Goal: Task Accomplishment & Management: Use online tool/utility

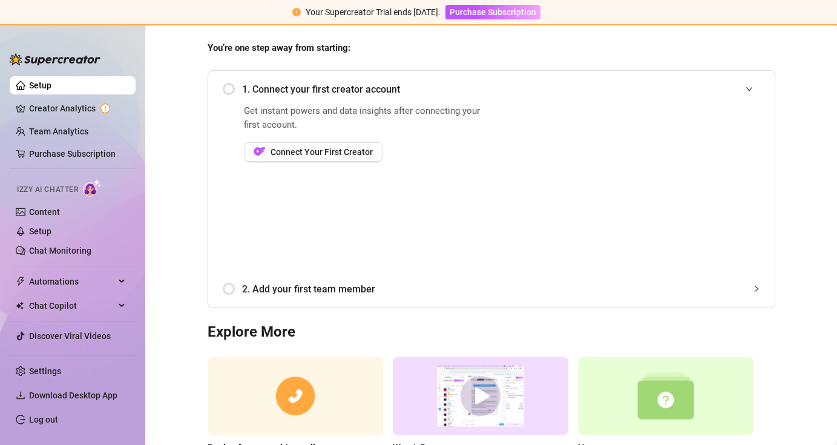
scroll to position [97, 0]
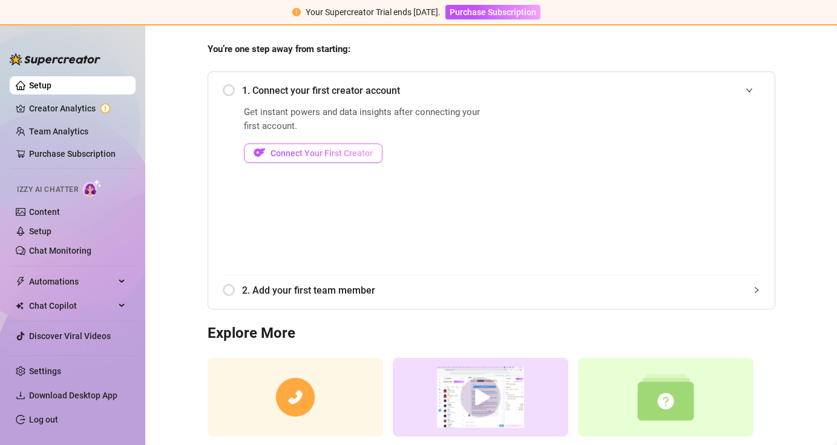
click at [257, 160] on button "Connect Your First Creator" at bounding box center [313, 153] width 139 height 19
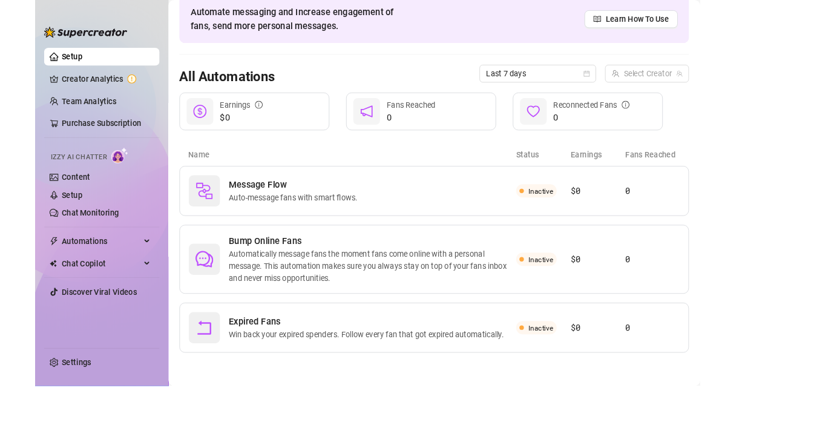
scroll to position [18, 0]
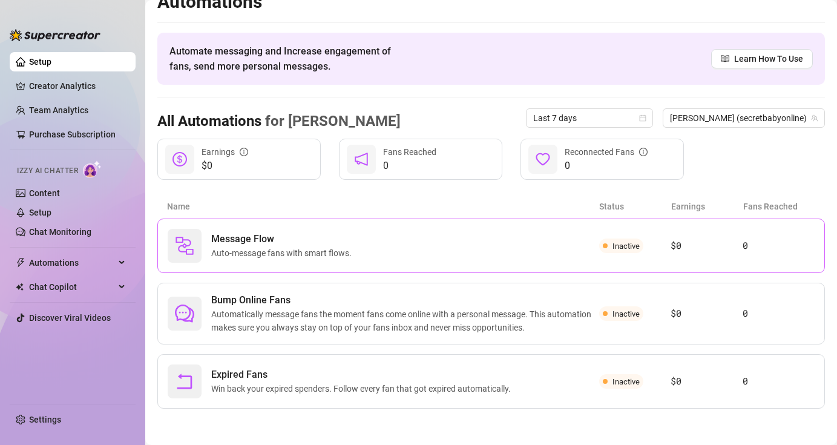
click at [370, 268] on div "Message Flow Auto-message fans with smart flows. Inactive $0 0" at bounding box center [491, 246] width 668 height 54
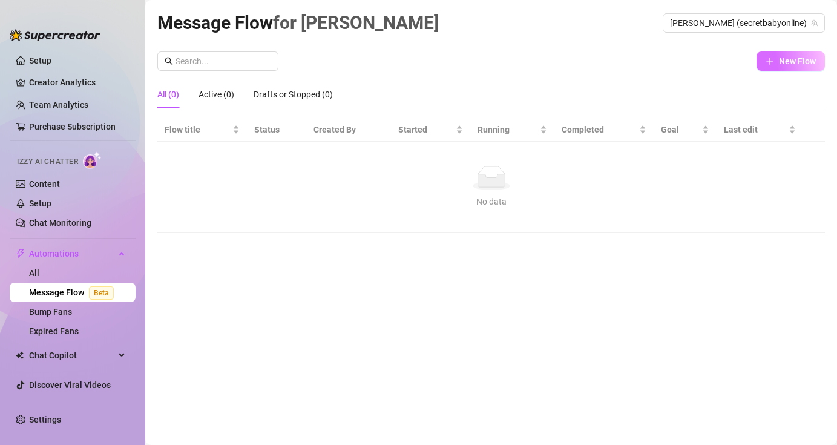
click at [788, 67] on button "New Flow" at bounding box center [791, 60] width 68 height 19
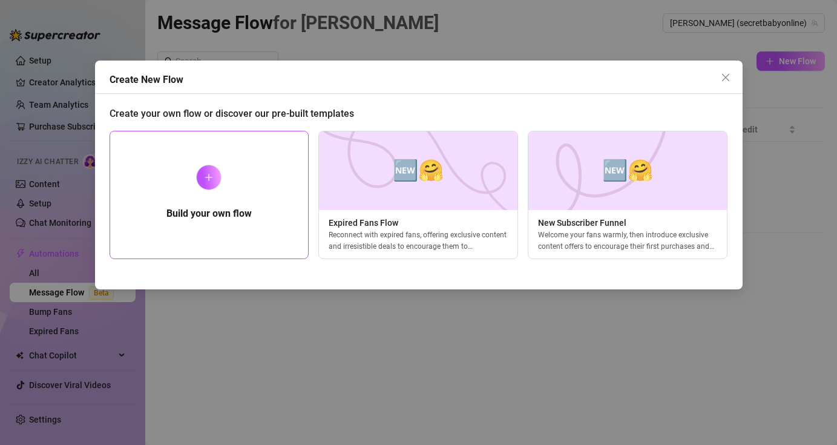
click at [211, 167] on div at bounding box center [208, 177] width 25 height 25
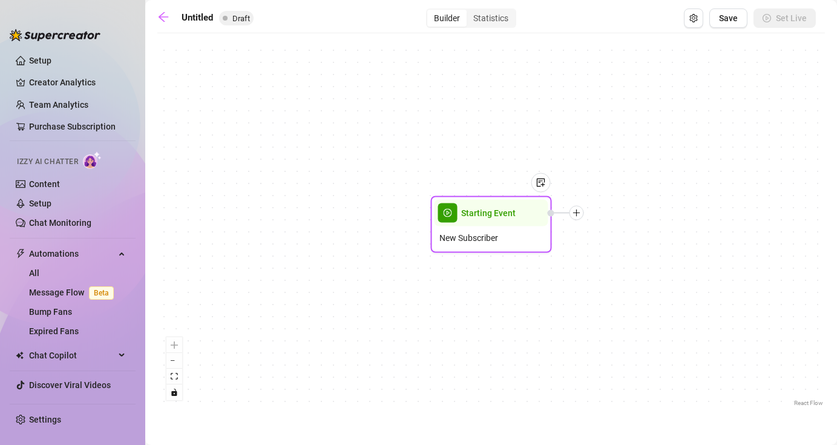
click at [577, 214] on icon "plus" at bounding box center [577, 213] width 8 height 8
click at [528, 218] on div at bounding box center [535, 192] width 31 height 62
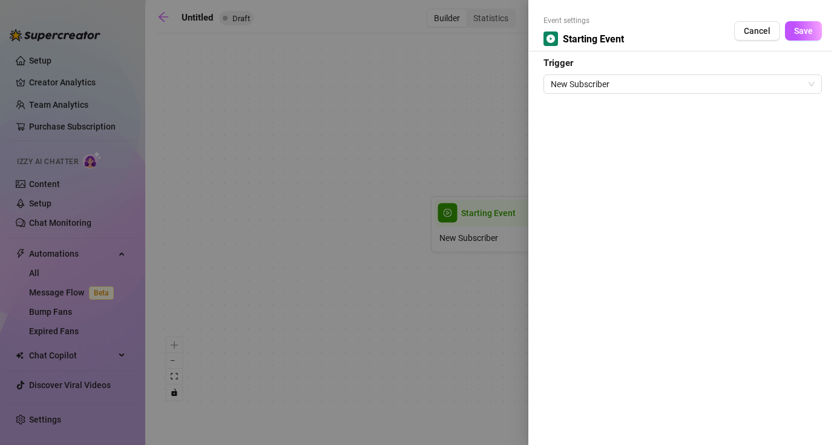
click at [486, 147] on div at bounding box center [418, 222] width 837 height 445
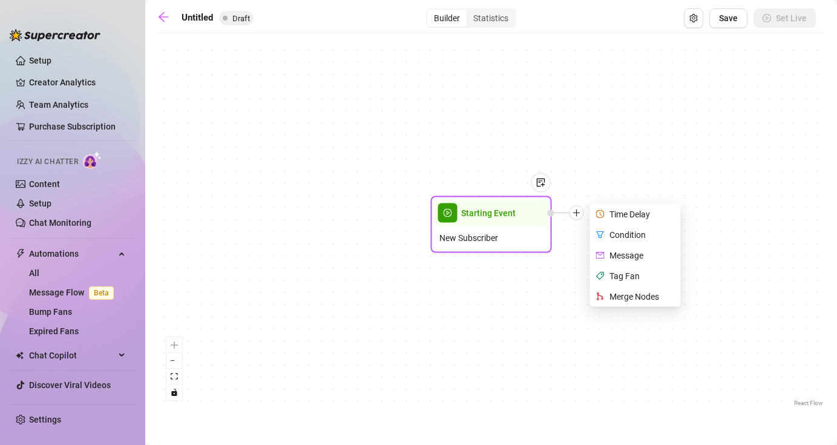
click at [633, 256] on div "Message" at bounding box center [637, 255] width 88 height 21
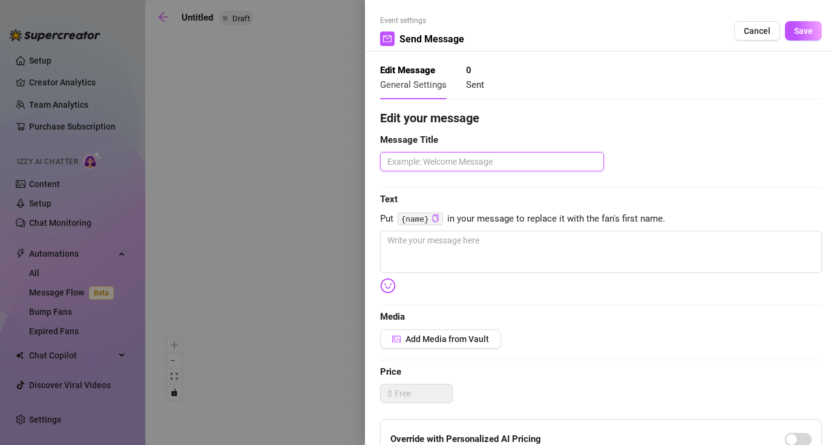
click at [472, 164] on textarea at bounding box center [492, 161] width 224 height 19
type textarea "w"
type textarea "we"
type textarea "wel"
type textarea "welc"
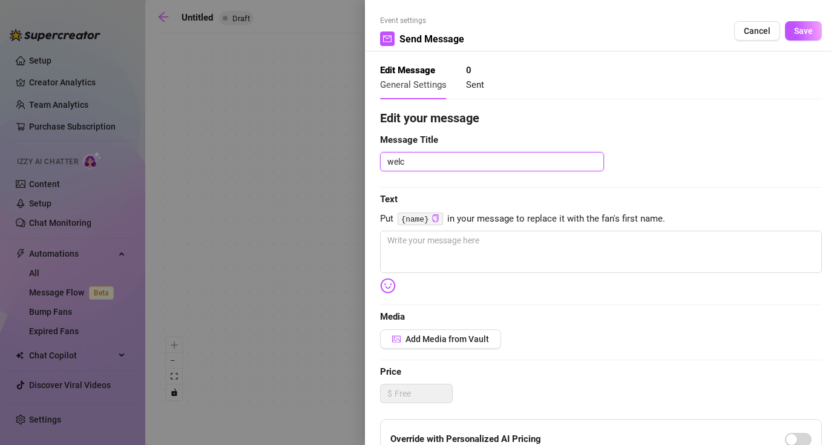
type textarea "welco"
type textarea "welcom"
type textarea "welcome"
type textarea "welcom"
type textarea "welco"
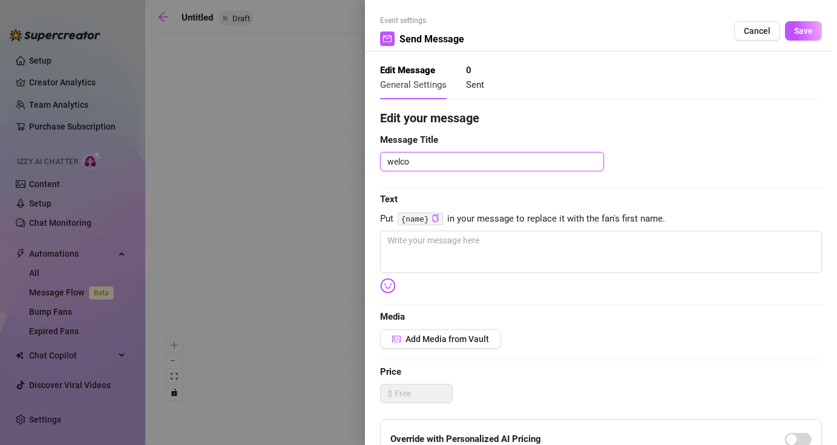
type textarea "welc"
type textarea "wel"
type textarea "we"
type textarea "w"
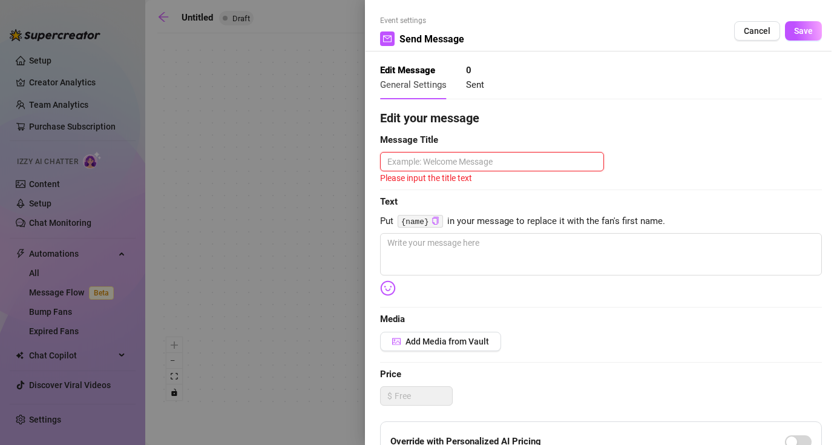
click at [549, 157] on textarea at bounding box center [492, 161] width 224 height 19
type textarea "h"
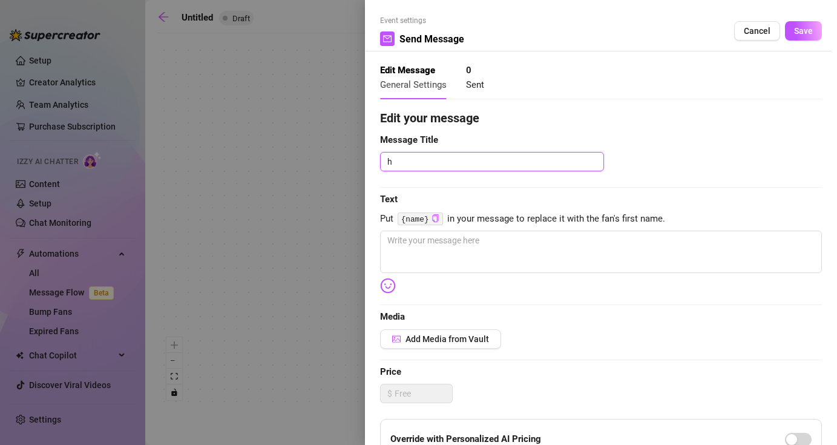
type textarea "he"
type textarea "hey"
type textarea "hey t"
type textarea "hey th"
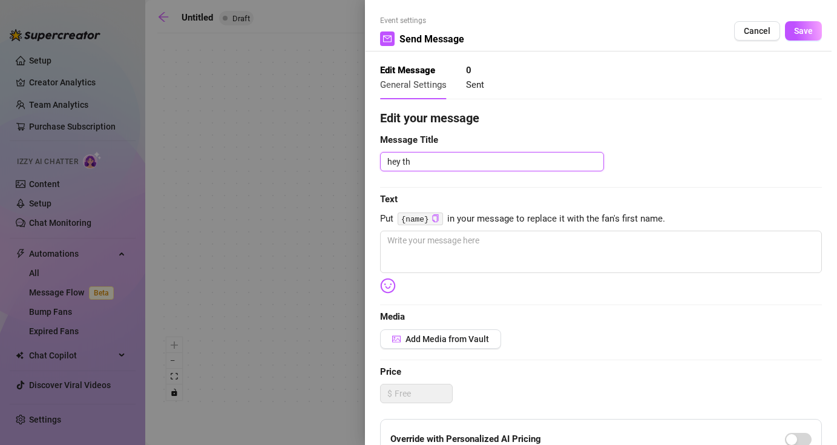
type textarea "hey the"
type textarea "hey ther"
type textarea "hey there"
type textarea "hey there l"
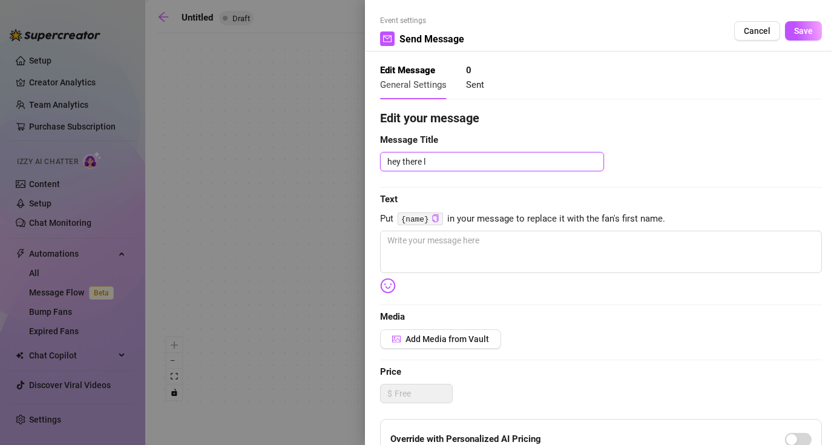
type textarea "hey there lo"
type textarea "hey there lov"
type textarea "hey there love"
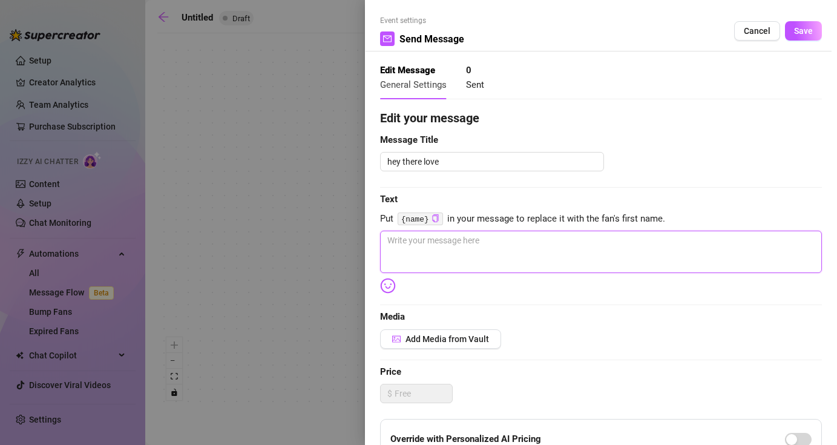
click at [475, 244] on textarea at bounding box center [601, 252] width 442 height 42
type textarea "c"
type textarea "ca"
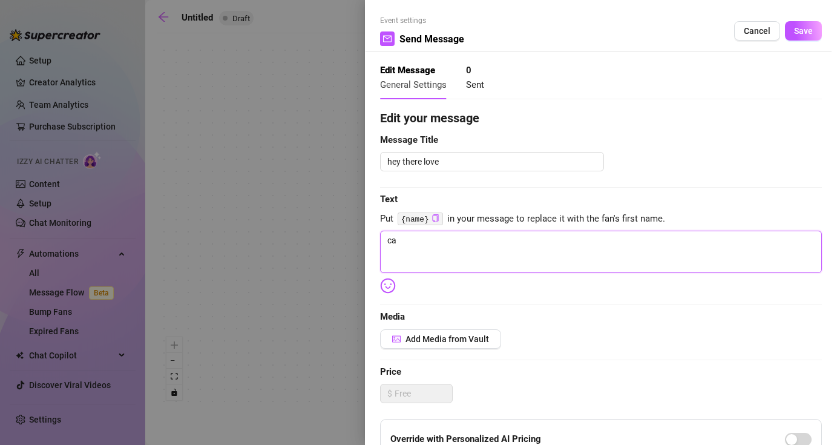
type textarea "can"
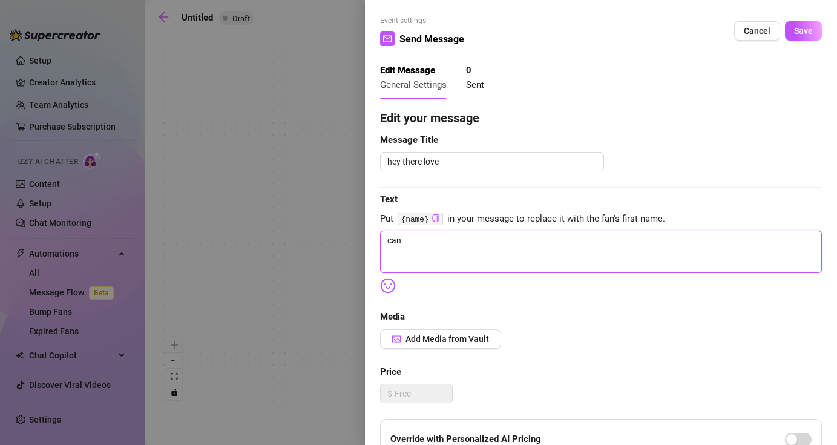
type textarea "can"
type textarea "ca"
type textarea "c"
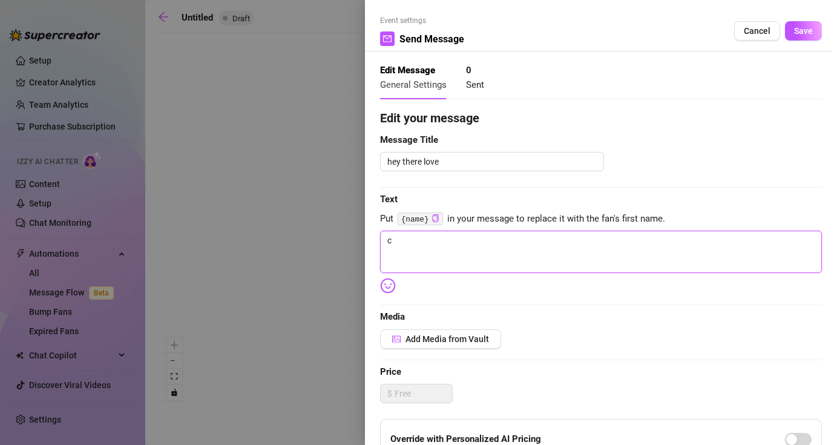
type textarea "Write your message here"
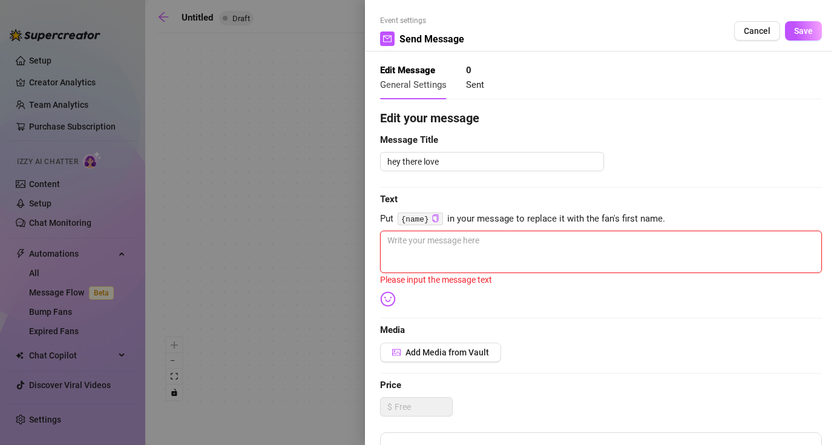
type textarea "w"
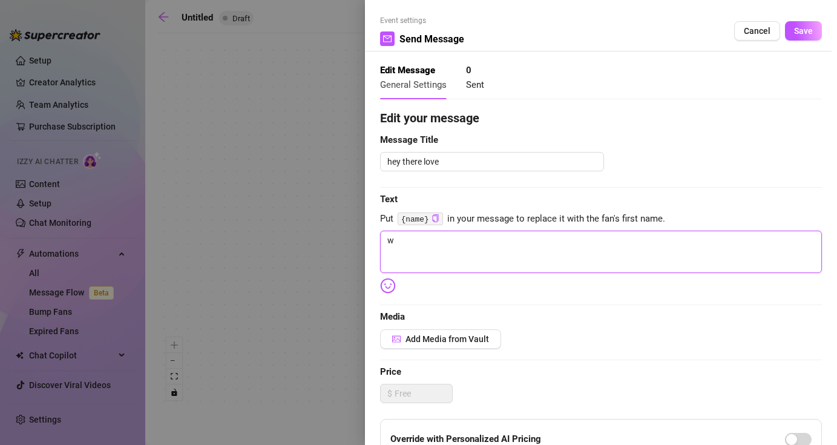
click at [438, 247] on textarea "w" at bounding box center [601, 252] width 442 height 42
type textarea "wh"
type textarea "wha"
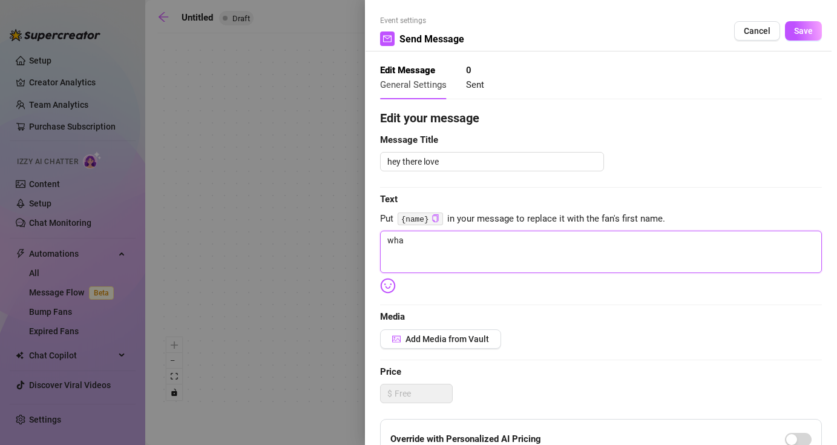
type textarea "what"
type textarea "what c"
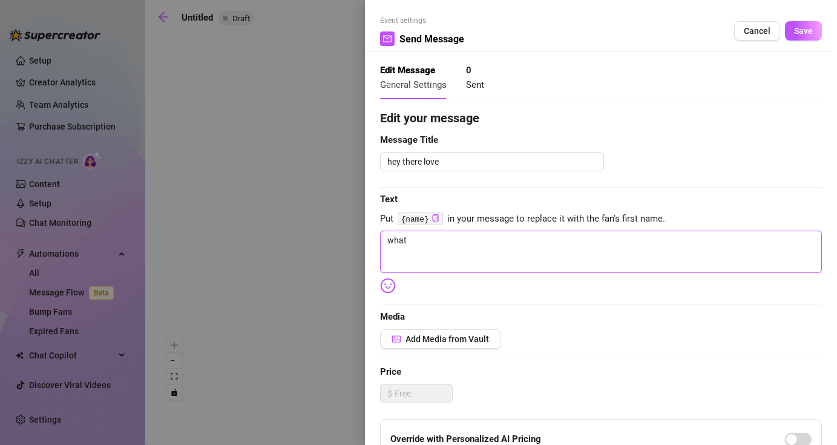
type textarea "what c"
type textarea "what ca"
type textarea "what can"
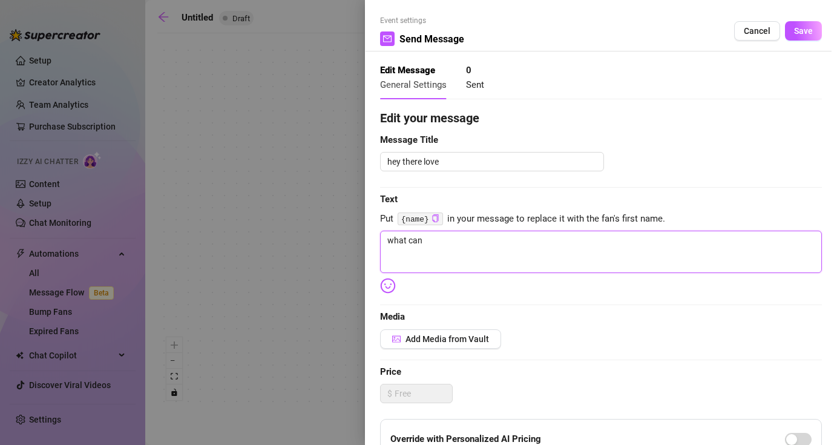
type textarea "what can"
type textarea "what can i"
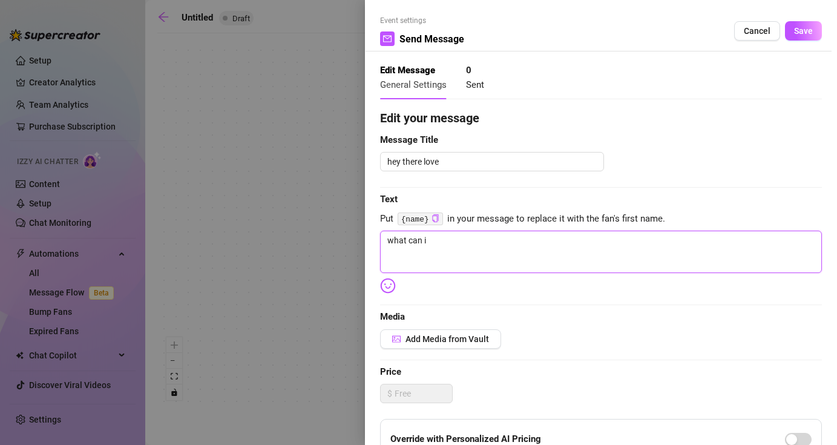
type textarea "what can i"
type textarea "what can i d"
type textarea "what can i do"
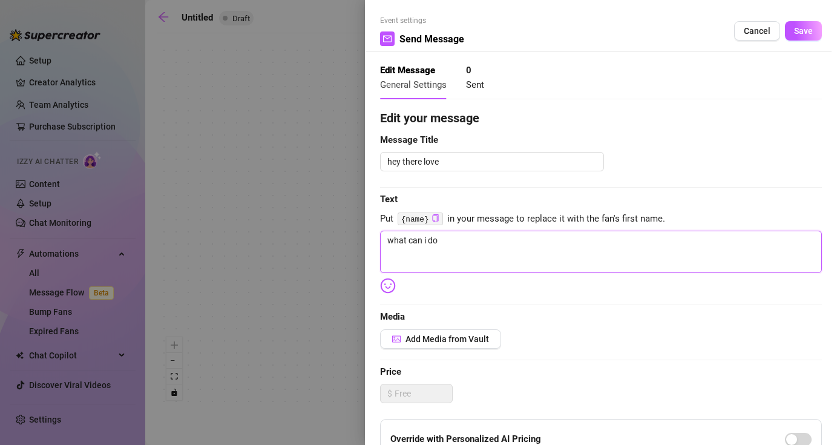
type textarea "what can i do"
type textarea "what can i do t"
type textarea "what can i do to"
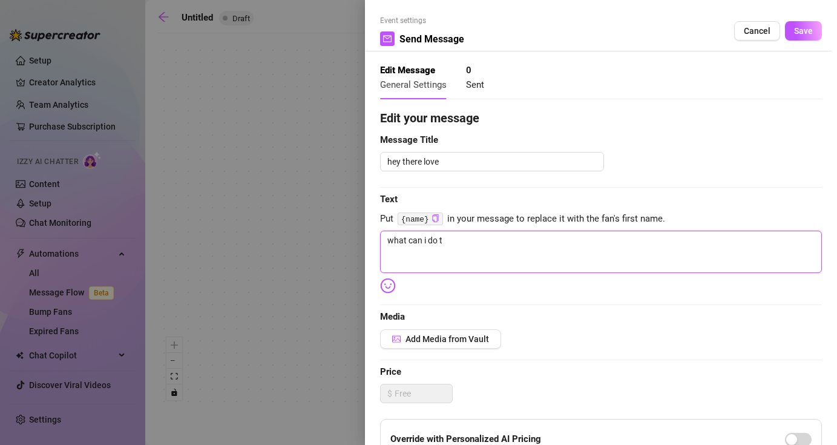
type textarea "what can i do to"
type textarea "what can i do to a"
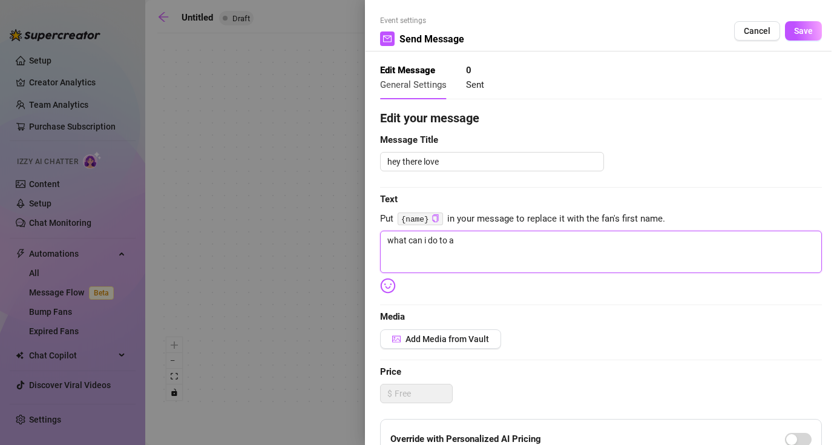
type textarea "what can i do to ak"
type textarea "what can i do to ake"
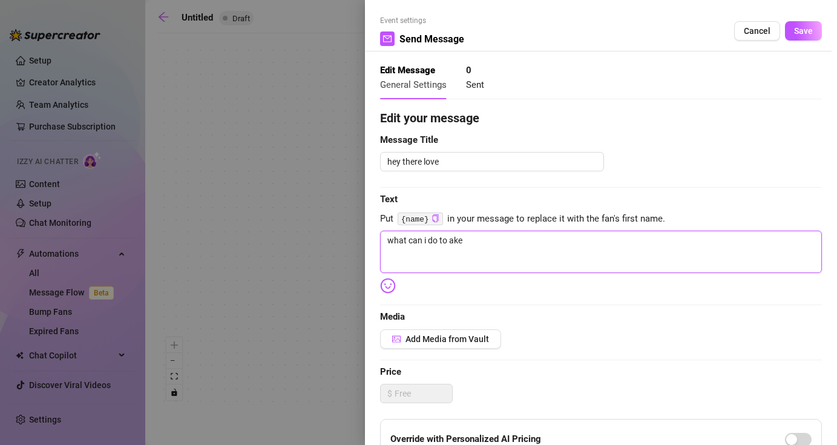
type textarea "what can i do to ake"
type textarea "what can i do to ake y"
type textarea "what can i do to ake yo"
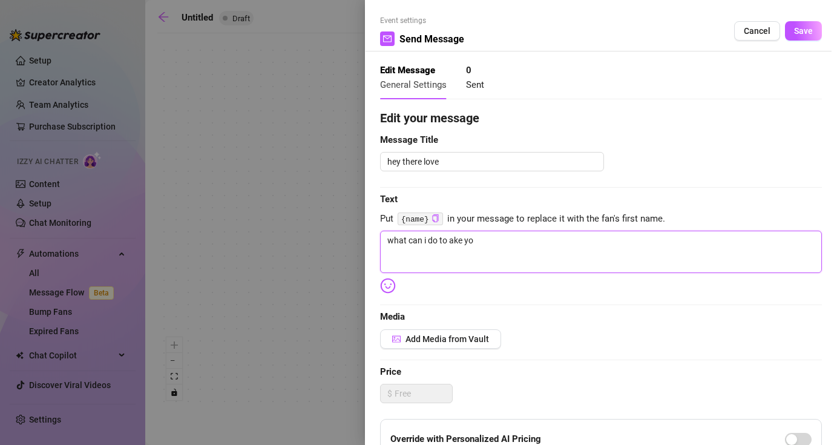
type textarea "what can i do to ake you"
type textarea "what can i do to ake you c"
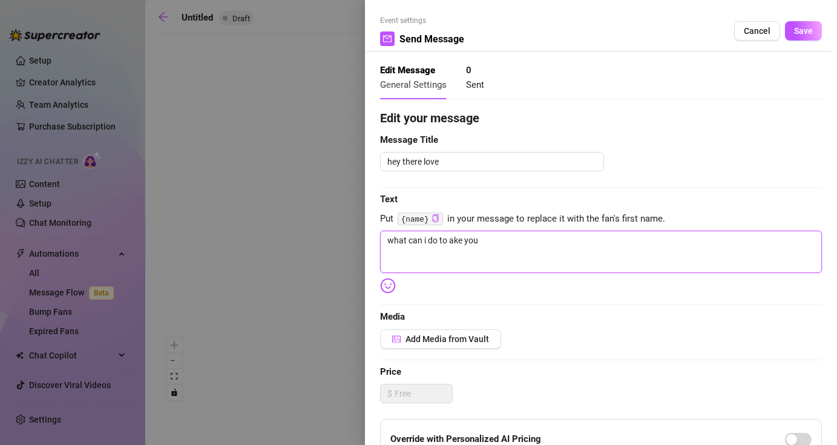
type textarea "what can i do to ake you c"
type textarea "what can i do to ake you cu"
type textarea "what can i do to ake you cum"
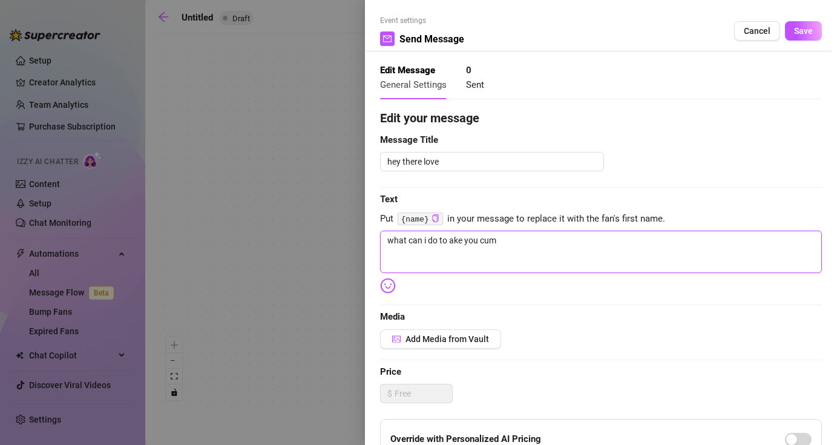
type textarea "what can i do to ake you cum"
type textarea "what can i do to ake you cum ="
type textarea "what can i do to ake you cum"
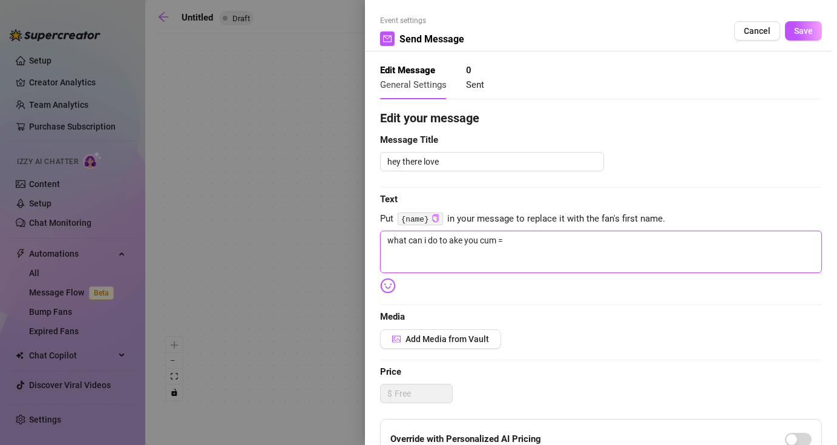
type textarea "what can i do to ake you cum"
type textarea "what can i do to ake you cu"
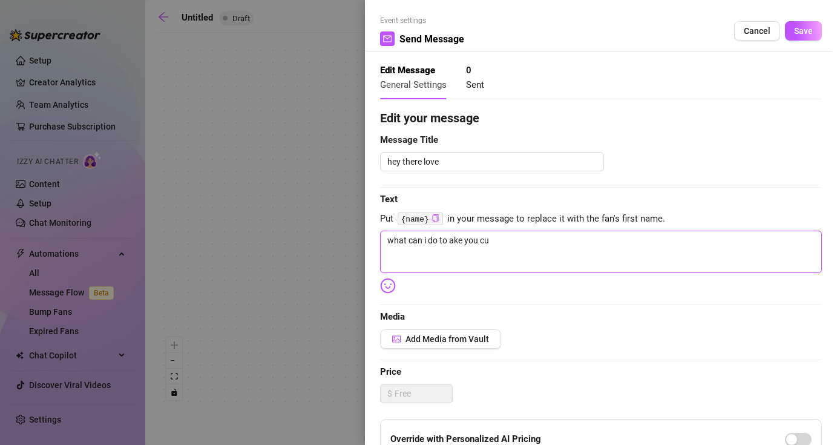
type textarea "what can i do to ake you c"
type textarea "what can i do to ake you"
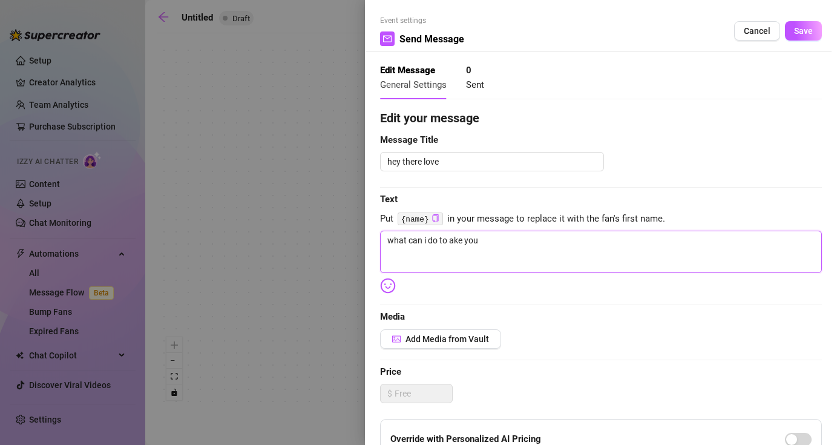
type textarea "what can i do to ake you"
type textarea "what can i do to ake yo"
type textarea "what can i do to ake y"
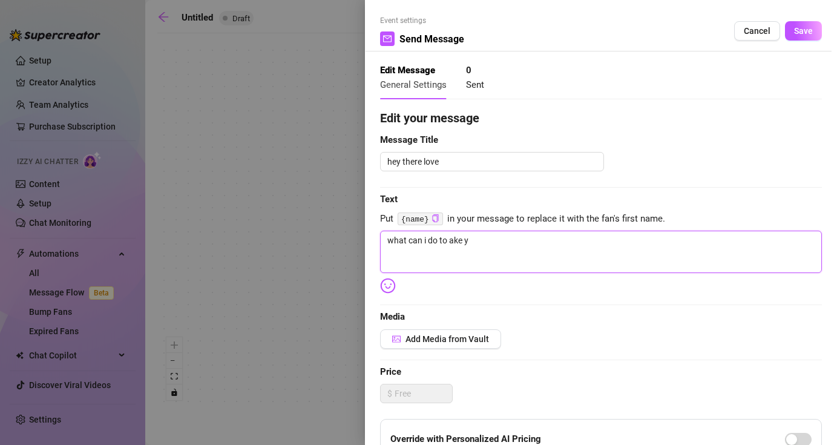
type textarea "what can i do to ake"
type textarea "what can i do to ak"
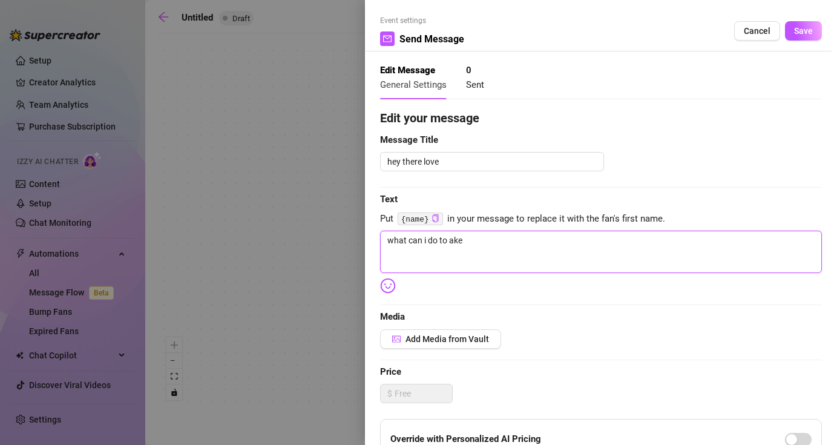
type textarea "what can i do to ak"
type textarea "what can i do to a"
type textarea "what can i do to"
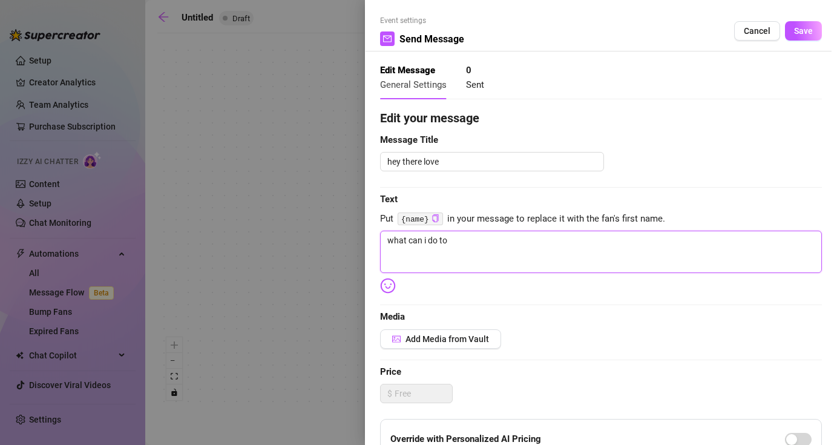
type textarea "what can i do to m"
type textarea "what can i do to ma"
type textarea "what can i do to mak"
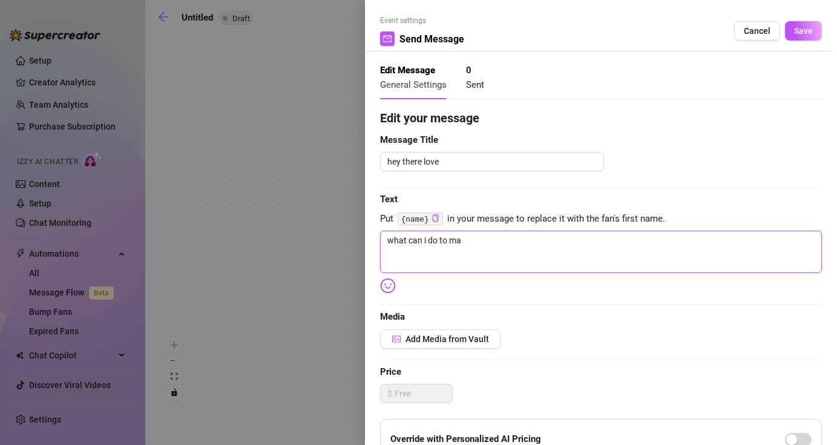
type textarea "what can i do to mak"
type textarea "what can i do to make"
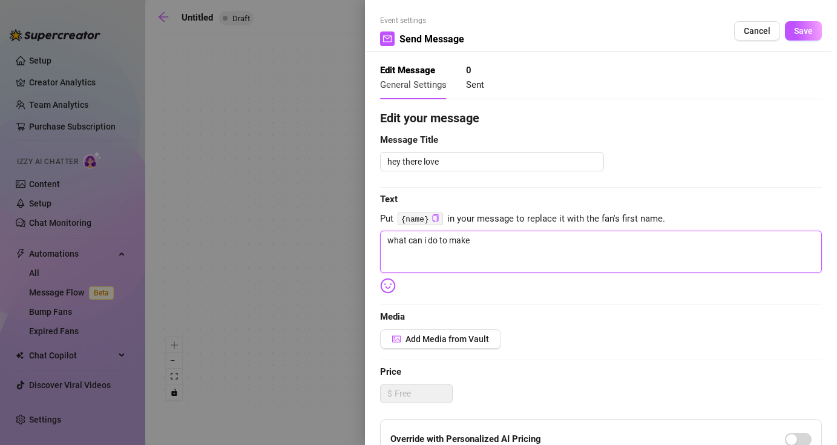
type textarea "what can i do to make y"
type textarea "what can i do to make yo"
type textarea "what can i do to make you"
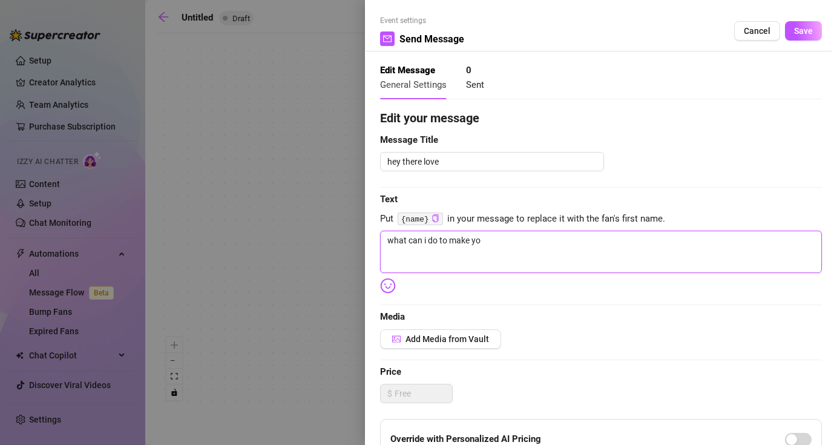
type textarea "what can i do to make you"
type textarea "what can i do to make you c"
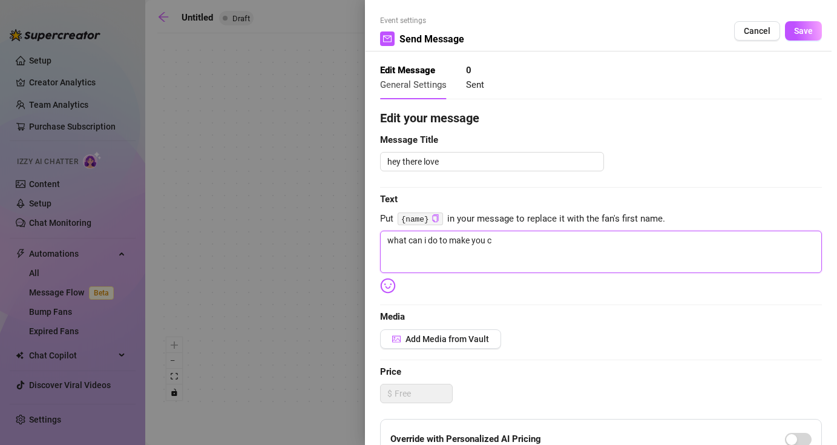
type textarea "what can i do to make you cu"
type textarea "what can i do to make you cum"
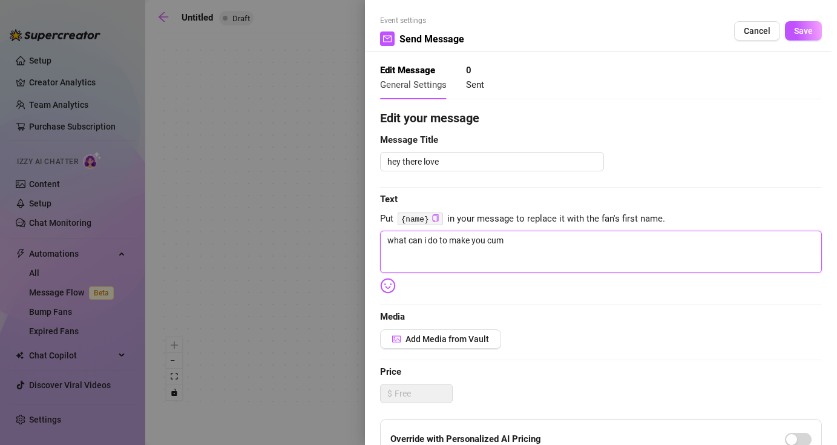
type textarea "what can i do to make you cum"
type textarea "what can i do to make you cum o"
type textarea "what can i do to make you cum on"
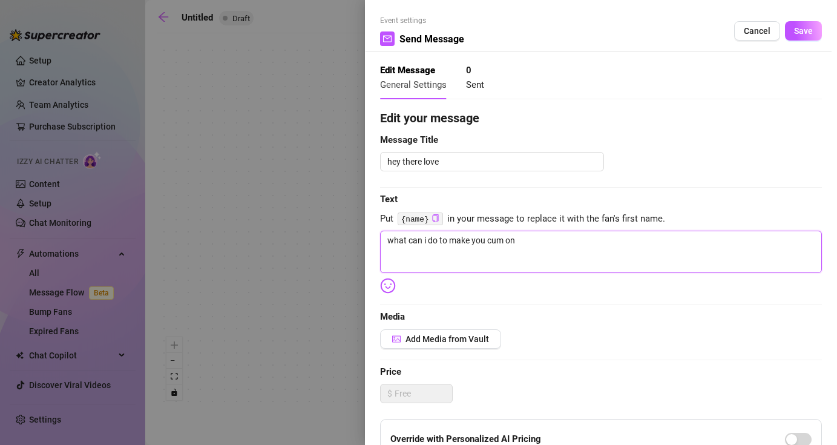
type textarea "what can i do to make you cum on"
type textarea "what can i do to make you cum on m"
type textarea "what can i do to make you cum on my"
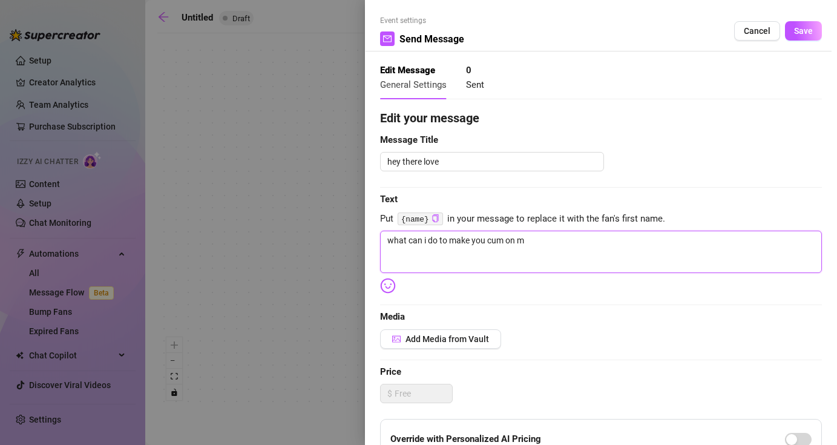
type textarea "what can i do to make you cum on my"
type textarea "what can i do to make you cum on my f"
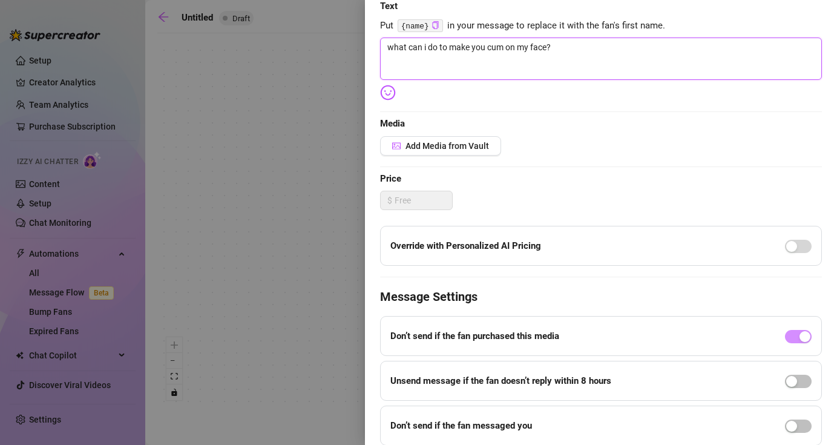
scroll to position [239, 0]
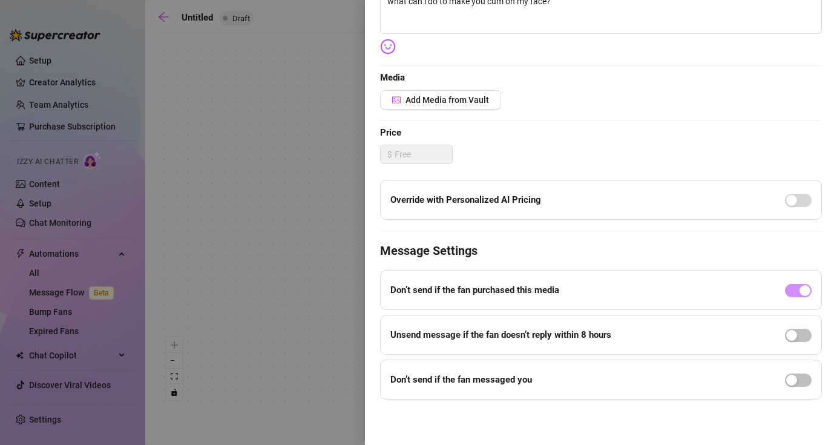
click at [801, 297] on div at bounding box center [798, 289] width 27 height 19
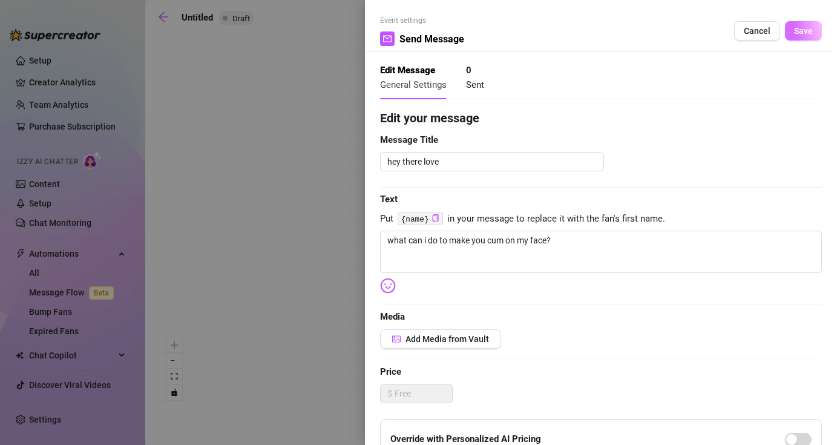
click at [787, 23] on button "Save" at bounding box center [803, 30] width 37 height 19
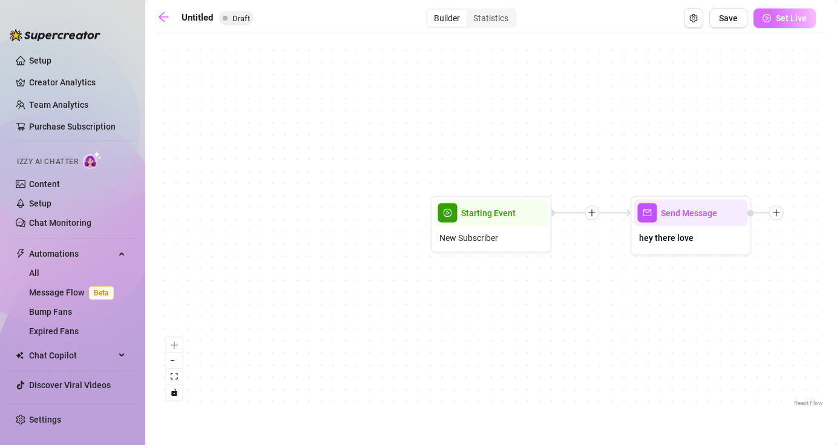
click at [777, 13] on span "Set Live" at bounding box center [791, 18] width 31 height 10
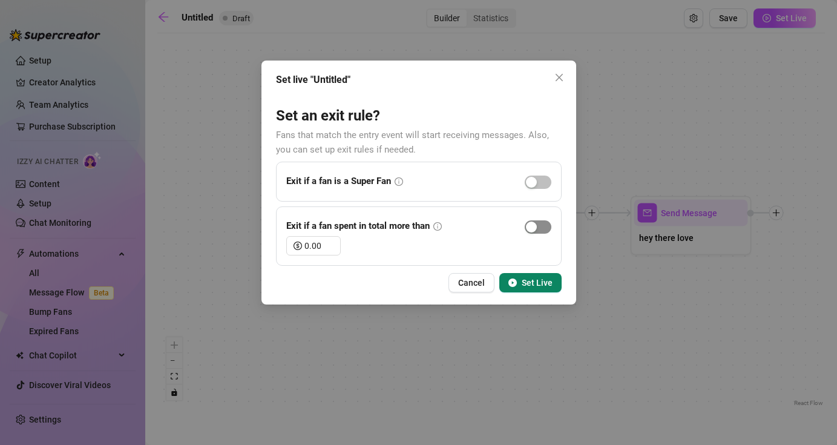
click at [541, 232] on span "button" at bounding box center [538, 226] width 27 height 13
click at [535, 185] on div "button" at bounding box center [531, 182] width 11 height 11
click at [535, 185] on span "button" at bounding box center [538, 182] width 27 height 13
click at [320, 244] on input "0.00" at bounding box center [323, 246] width 36 height 18
click at [552, 284] on span "Set Live" at bounding box center [537, 283] width 31 height 10
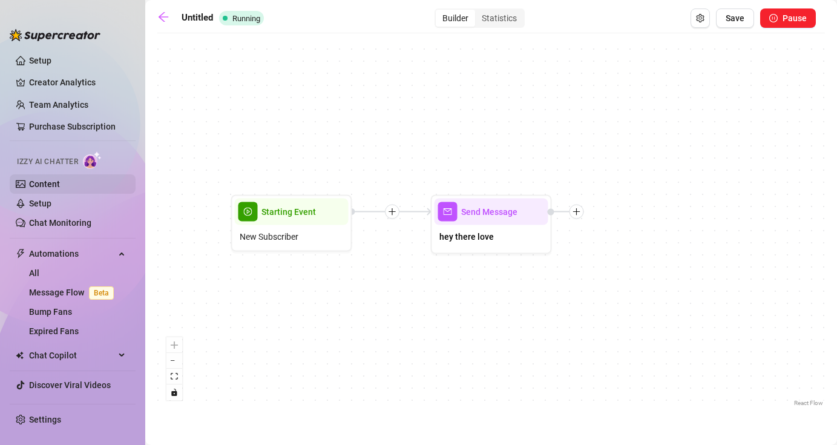
click at [60, 185] on link "Content" at bounding box center [44, 184] width 31 height 10
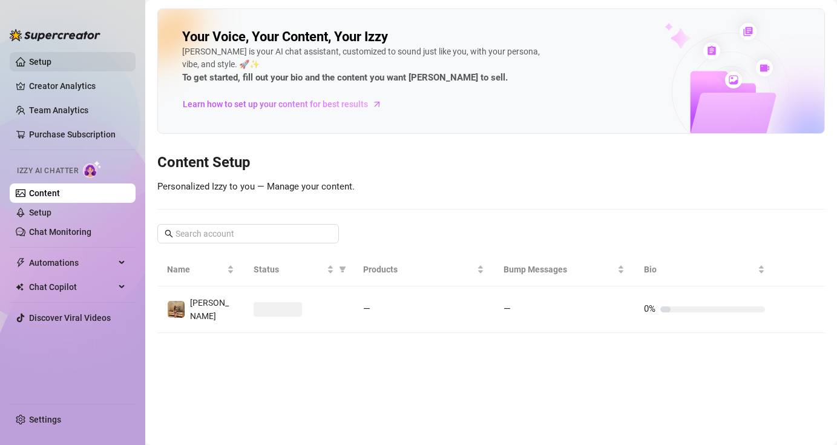
click at [51, 62] on link "Setup" at bounding box center [40, 62] width 22 height 10
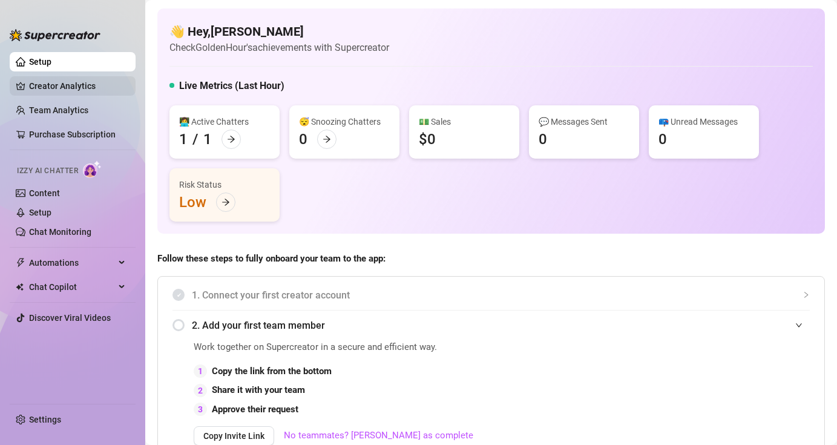
click at [93, 82] on link "Creator Analytics" at bounding box center [77, 85] width 97 height 19
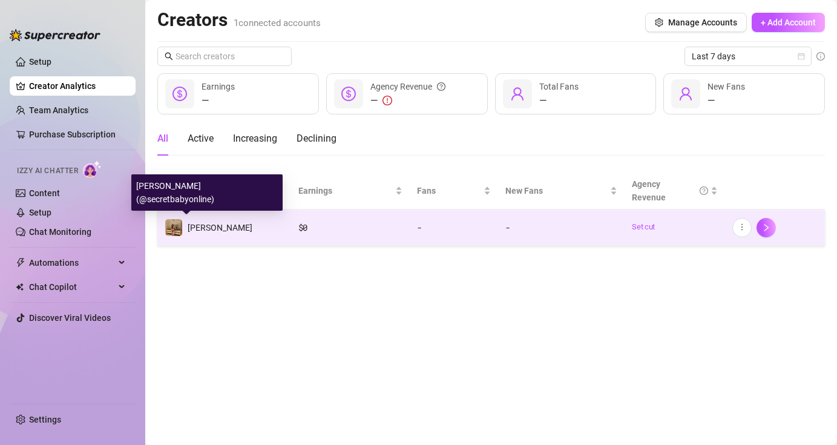
click at [202, 228] on span "[PERSON_NAME]" at bounding box center [220, 228] width 65 height 10
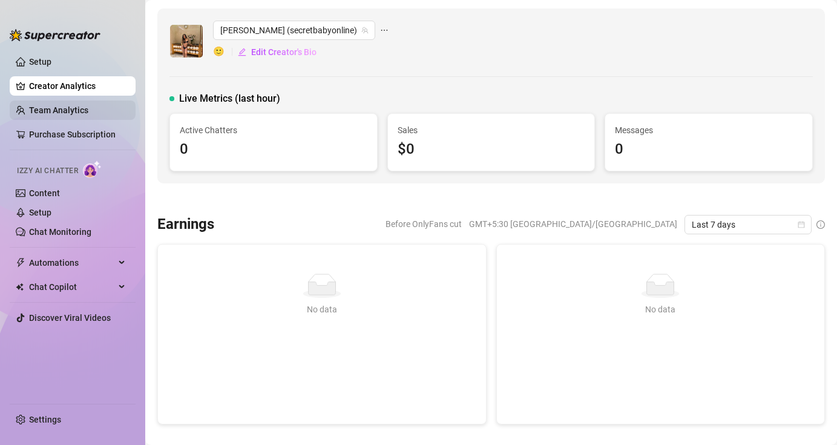
click at [81, 112] on link "Team Analytics" at bounding box center [58, 110] width 59 height 10
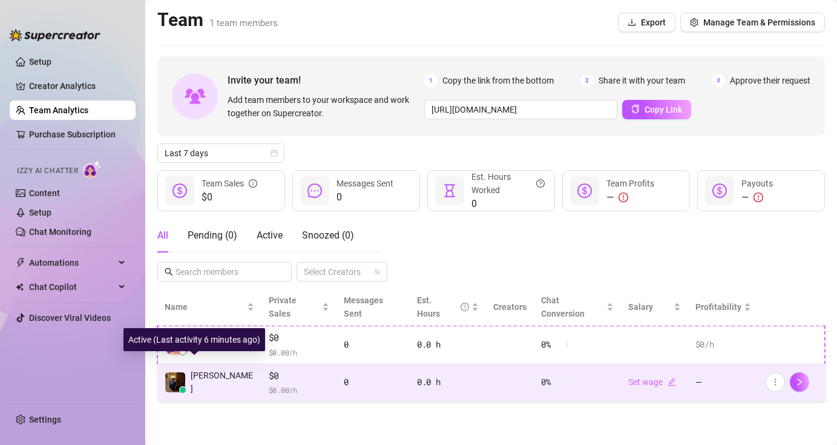
click at [218, 371] on span "[PERSON_NAME]" at bounding box center [223, 382] width 64 height 27
